Goal: Communication & Community: Participate in discussion

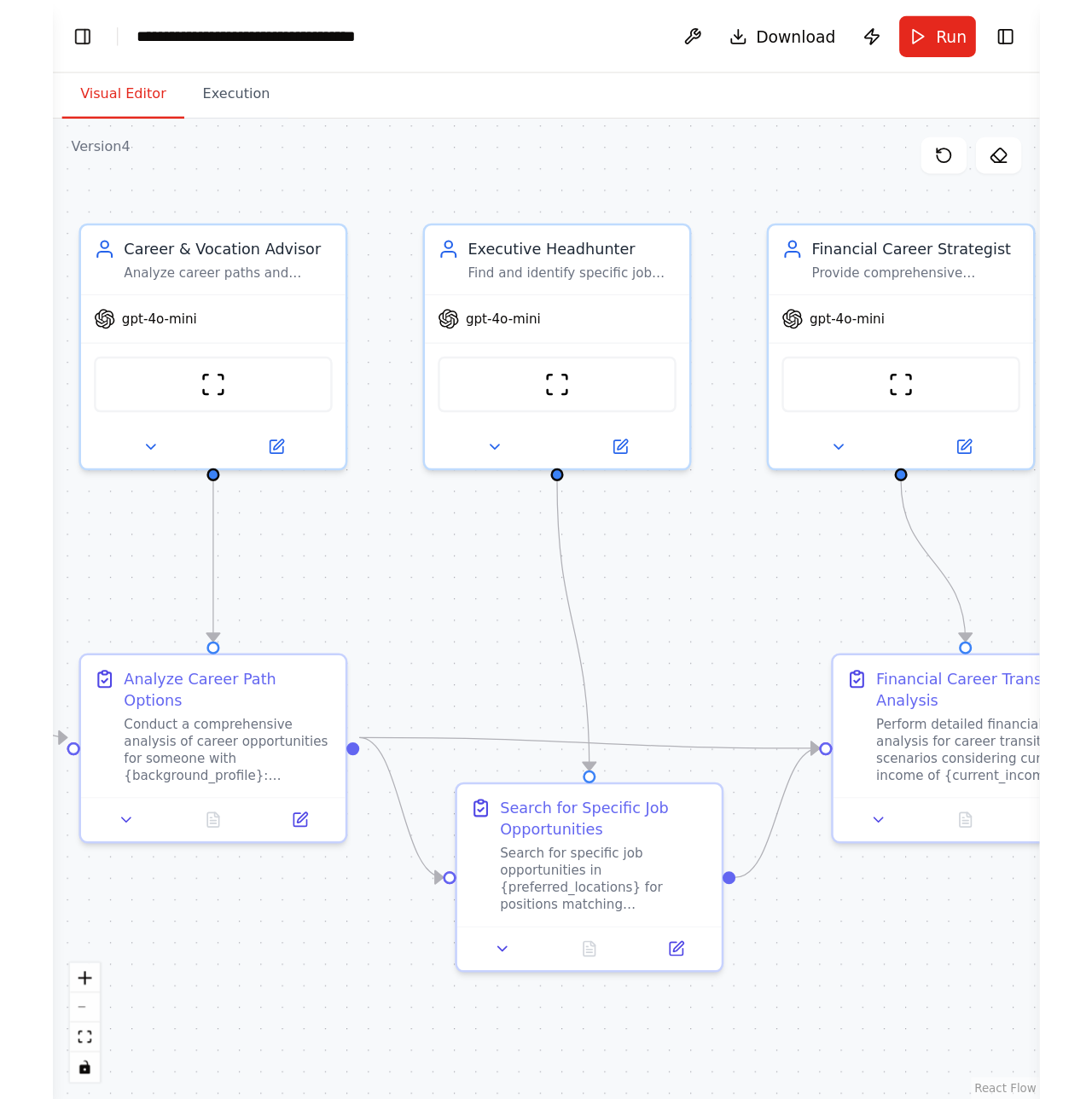
scroll to position [2959, 0]
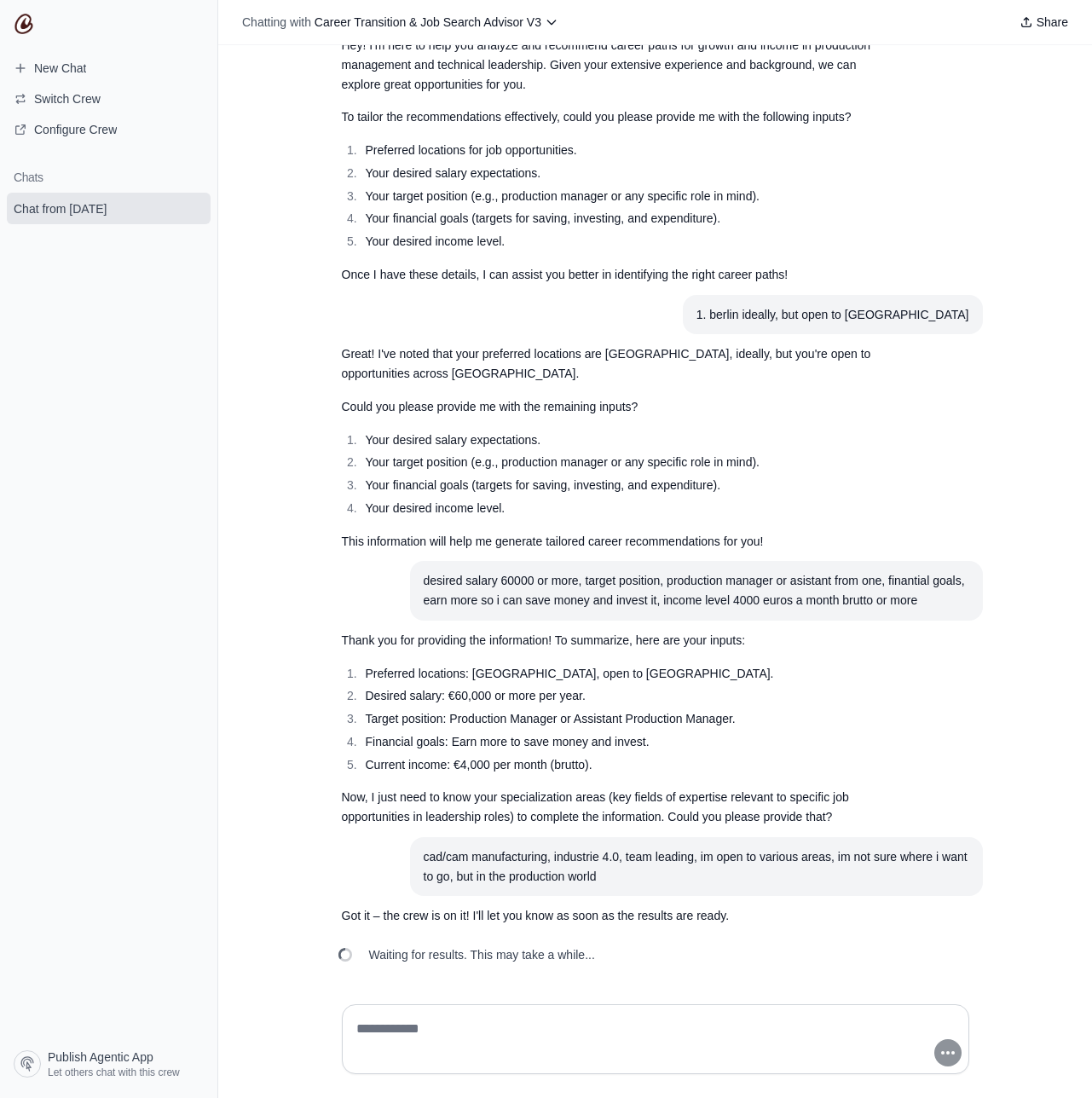
scroll to position [270, 0]
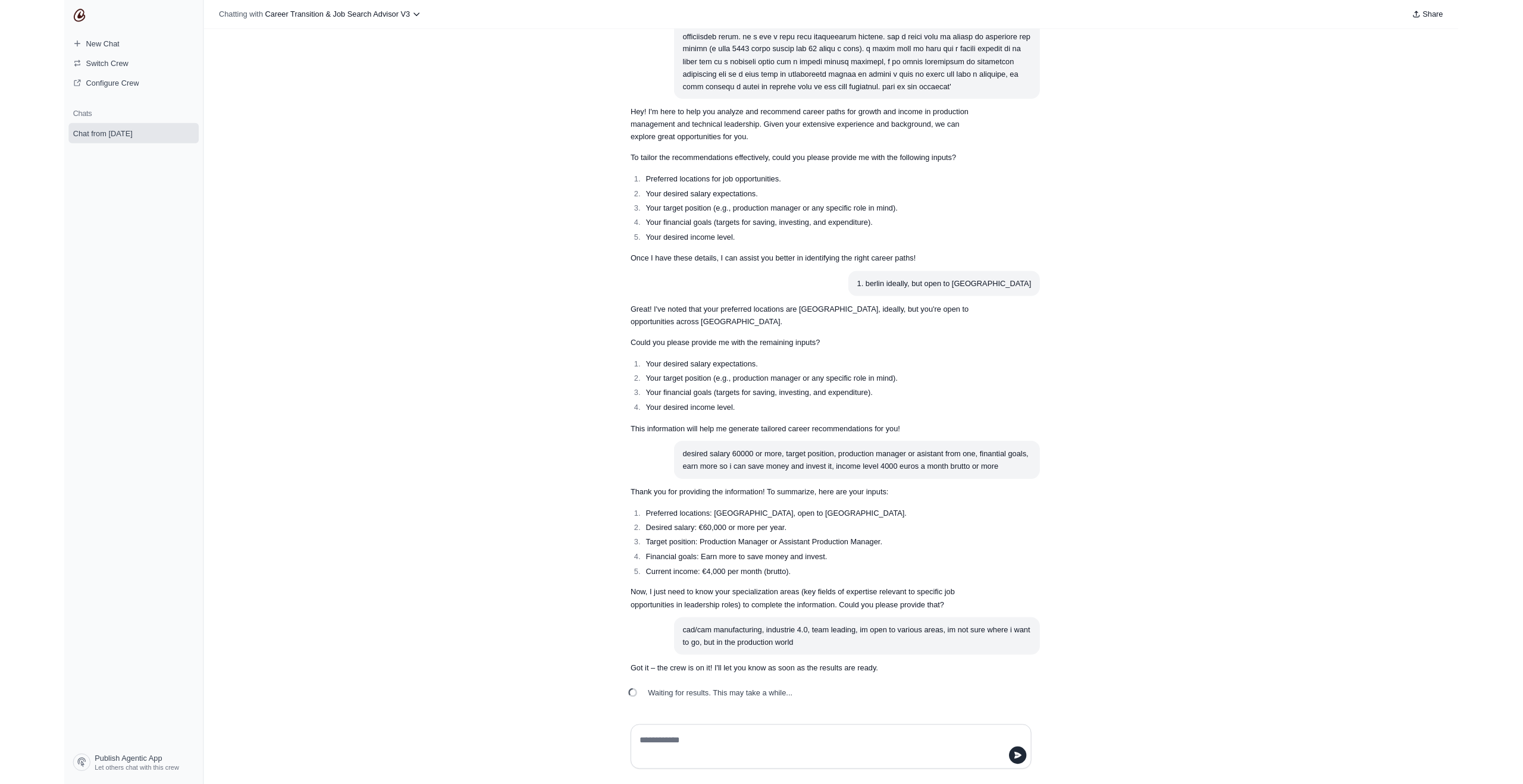
scroll to position [170, 0]
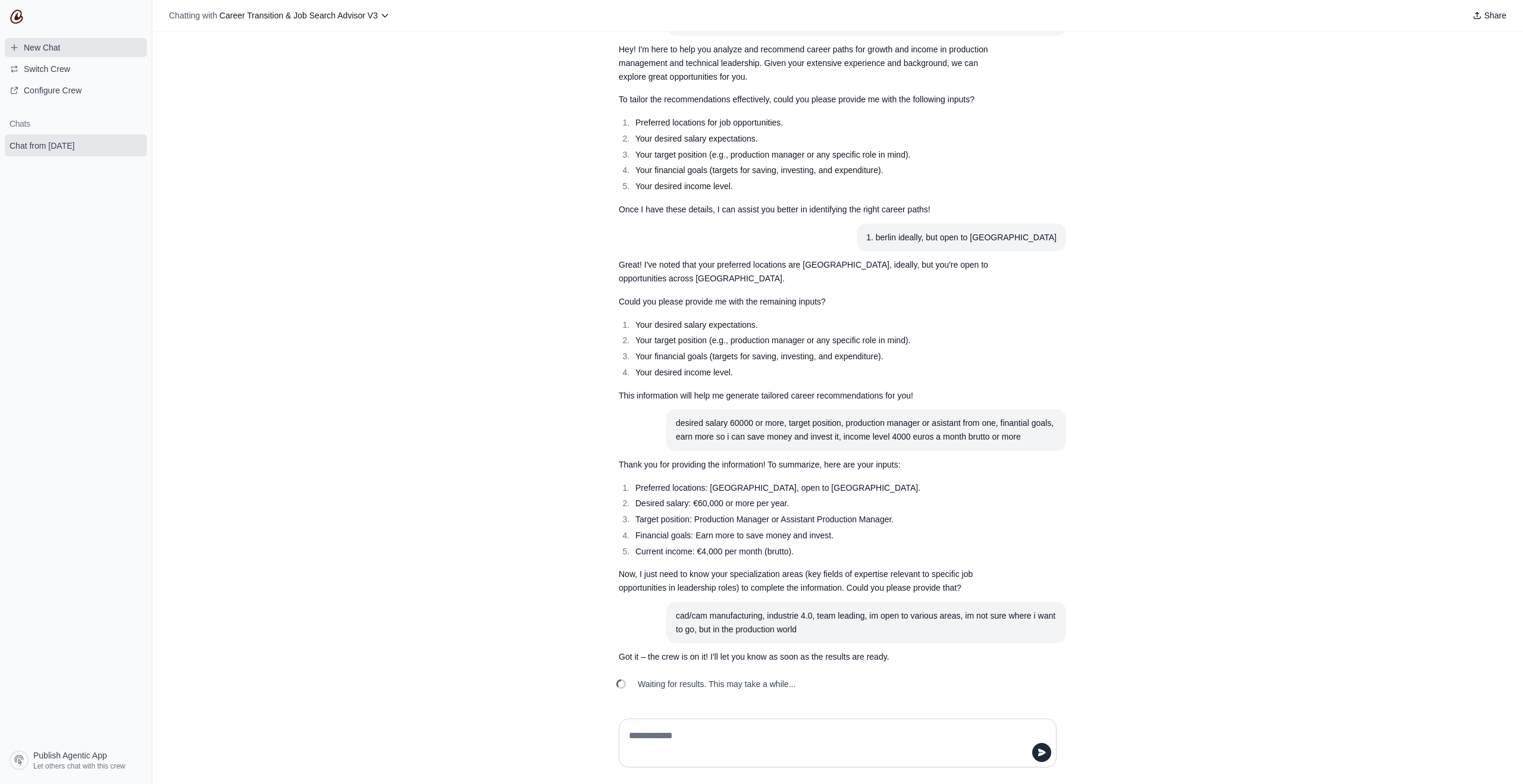
click at [75, 46] on link "New Chat" at bounding box center [76, 47] width 142 height 19
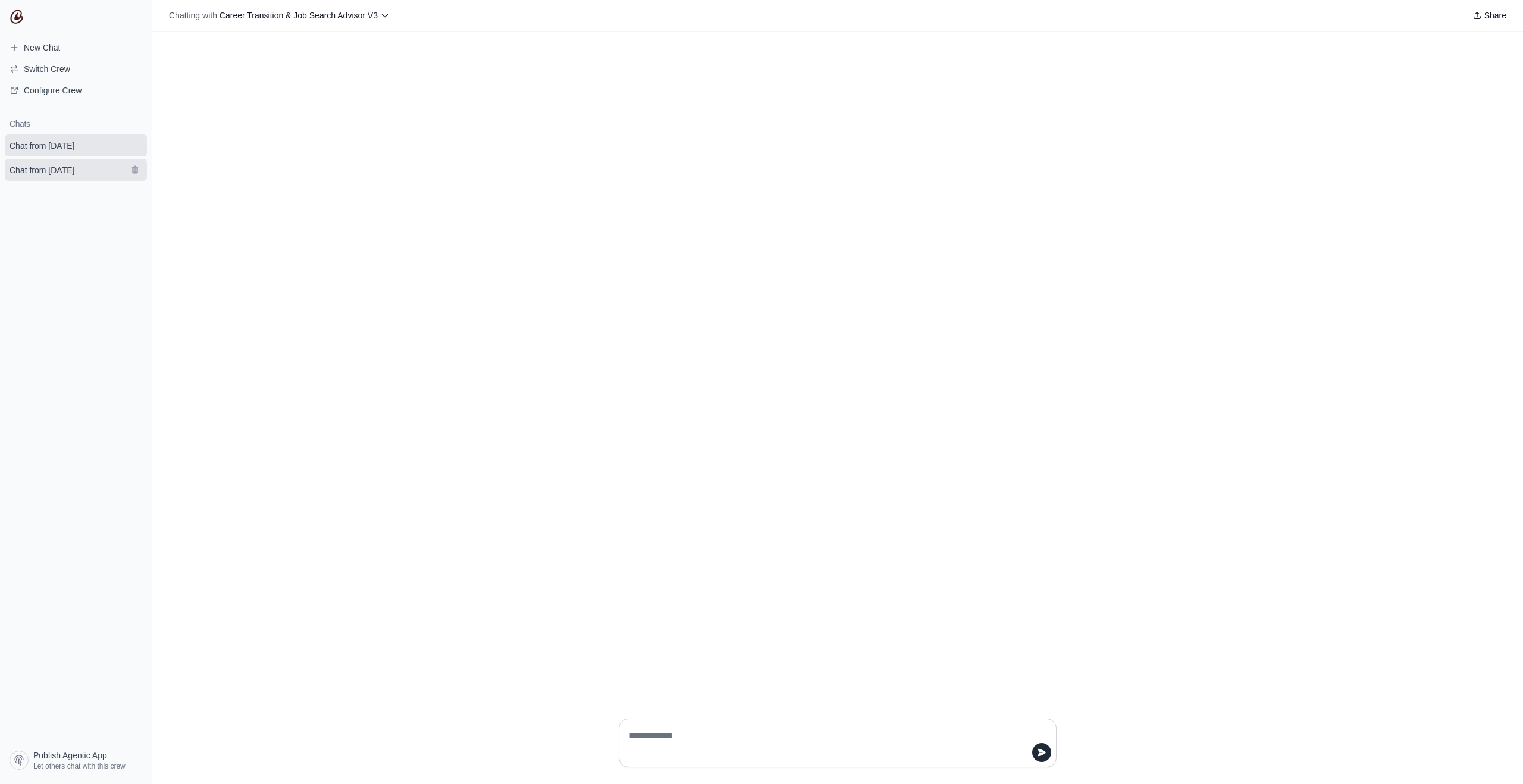
click at [62, 176] on link "Chat from [DATE]" at bounding box center [76, 170] width 142 height 22
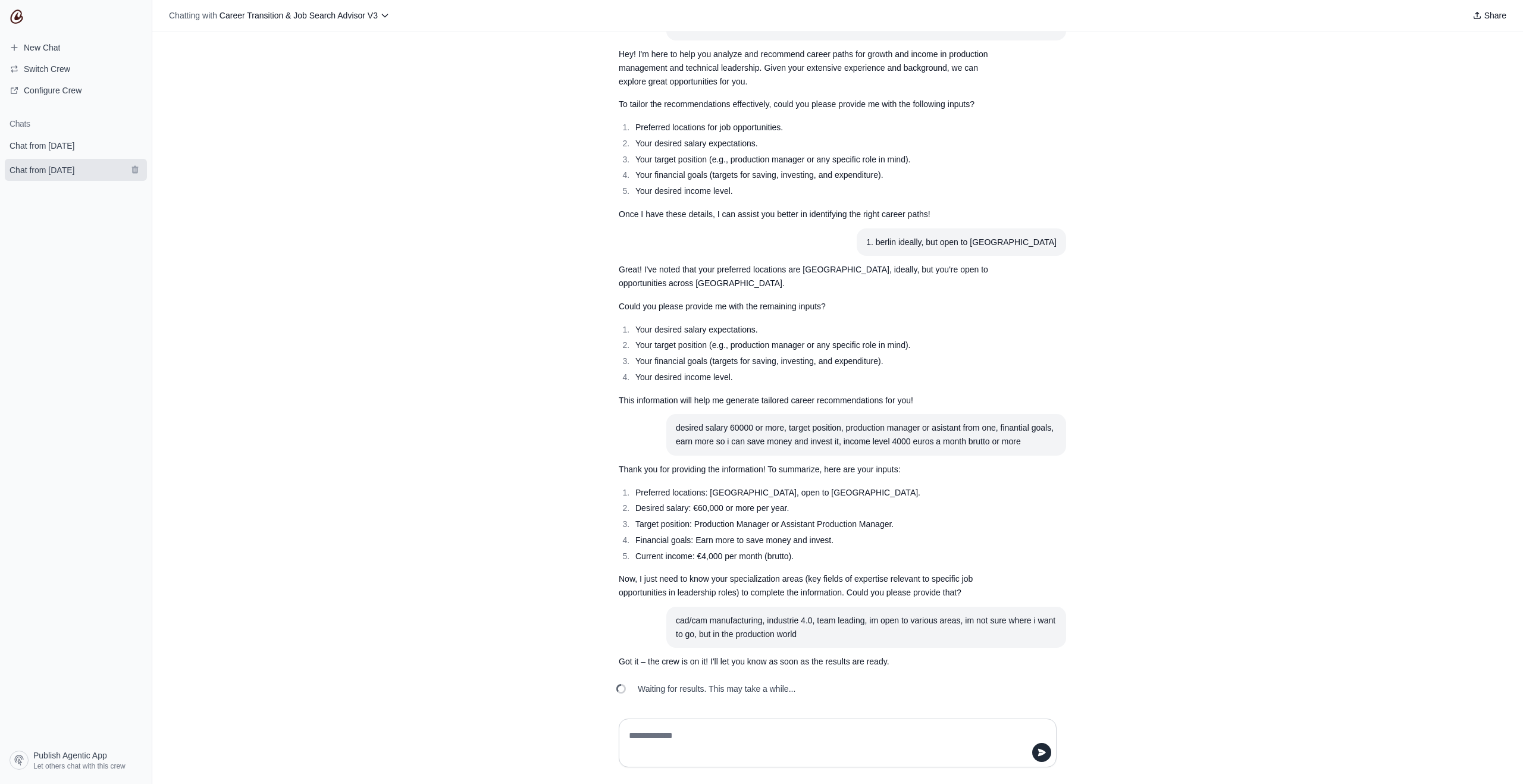
scroll to position [170, 0]
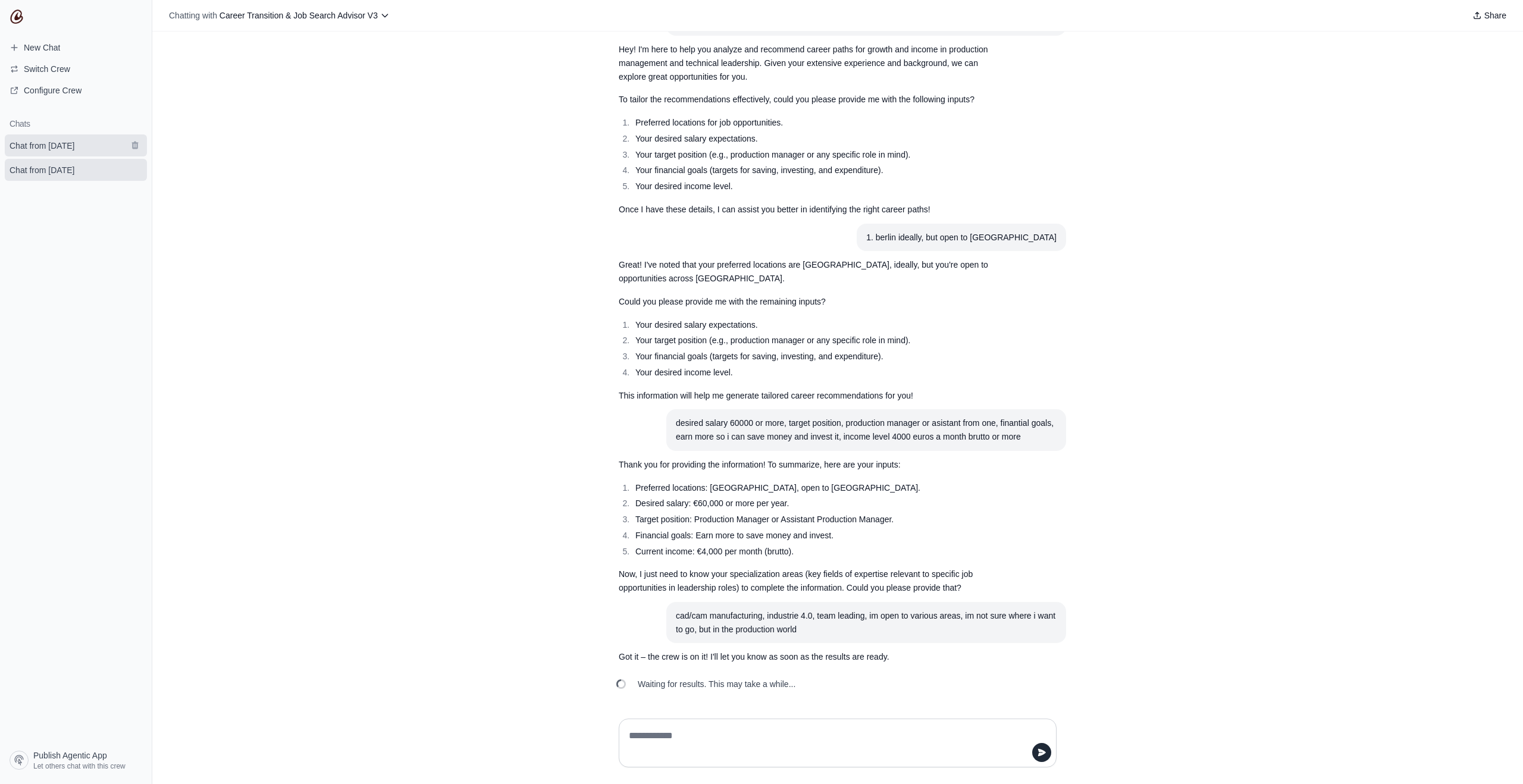
click at [67, 153] on link "Chat from [DATE]" at bounding box center [76, 145] width 142 height 22
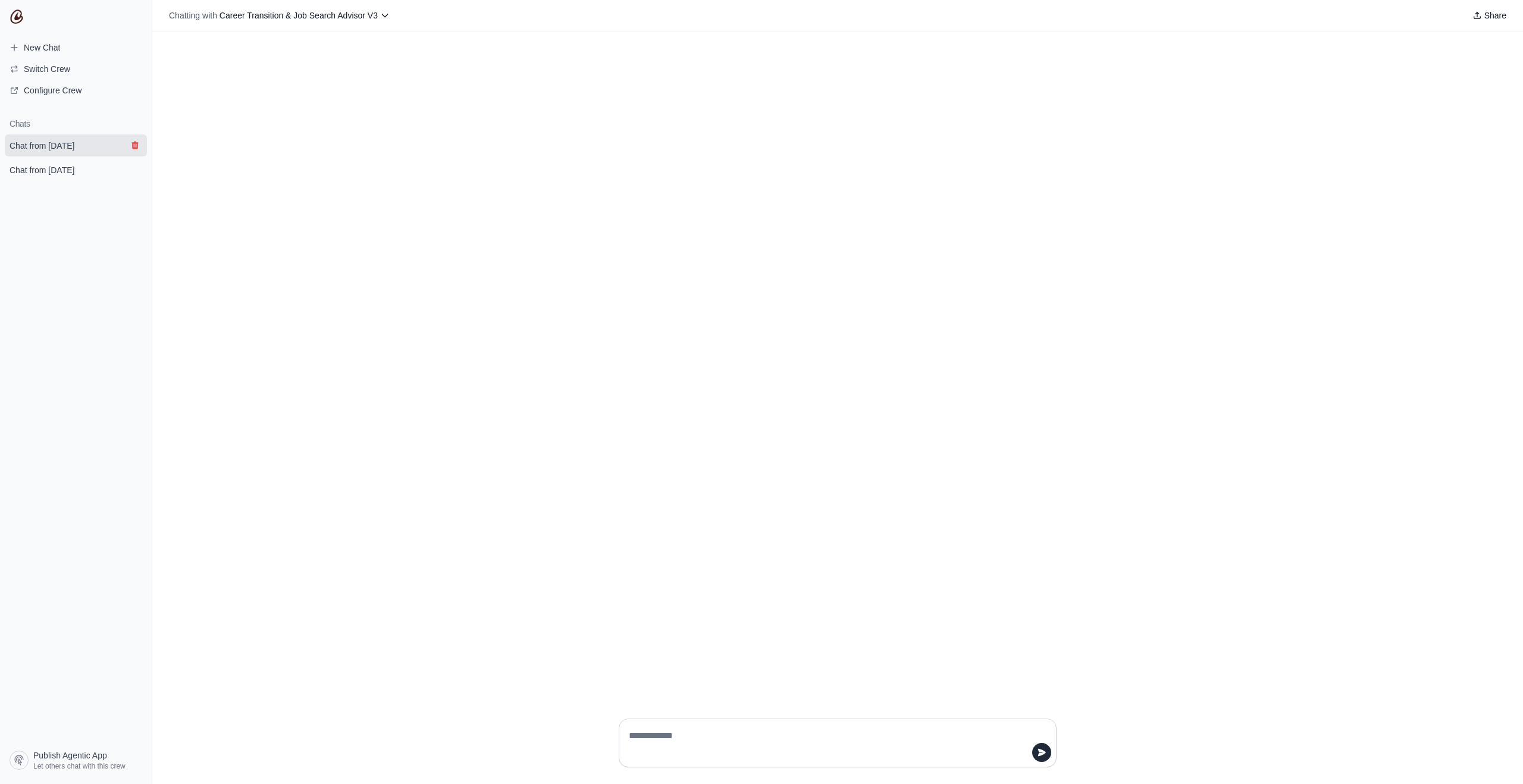
click at [136, 145] on icon "submit" at bounding box center [134, 145] width 9 height 9
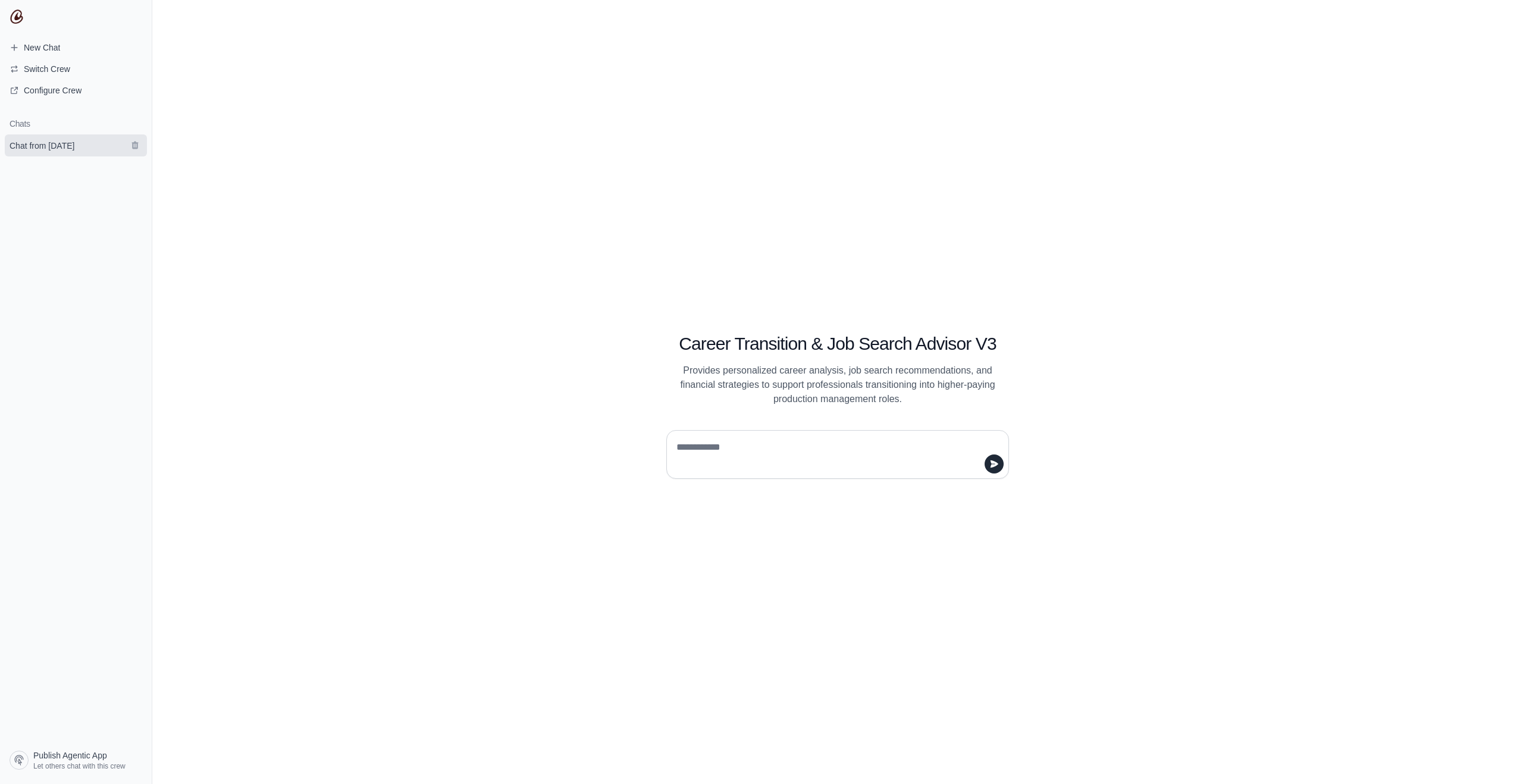
click at [100, 147] on link "Chat from [DATE]" at bounding box center [76, 145] width 142 height 22
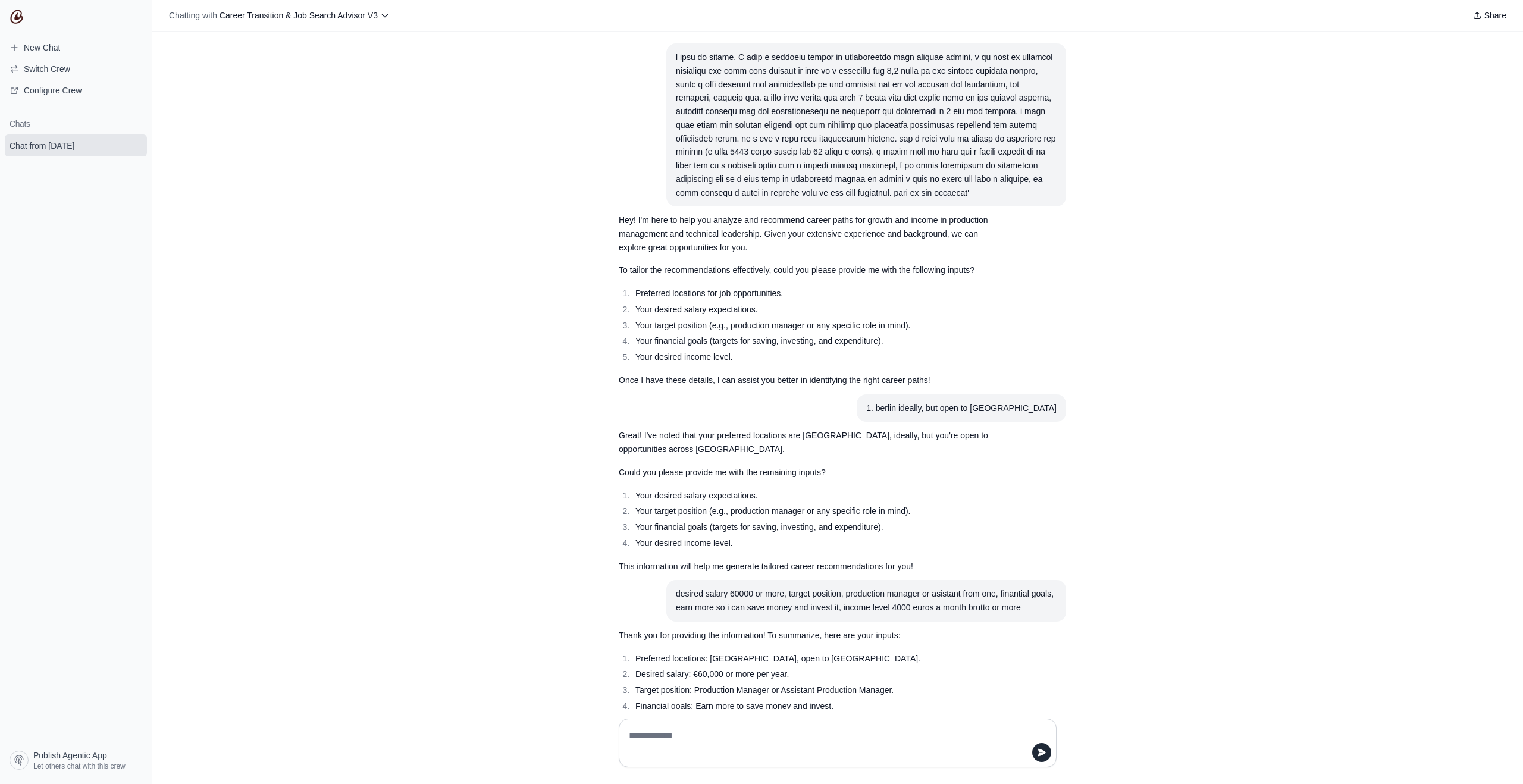
scroll to position [170, 0]
